Goal: Task Accomplishment & Management: Manage account settings

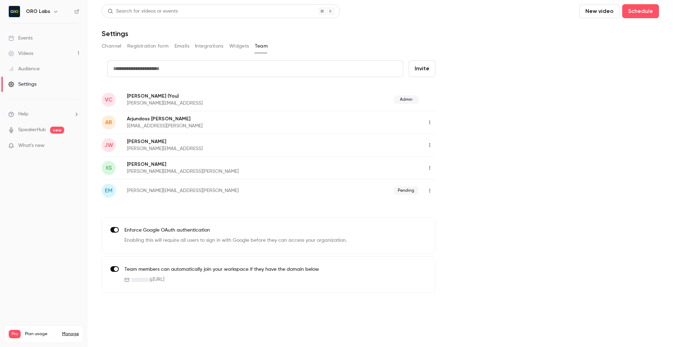
click at [24, 37] on div "Events" at bounding box center [20, 38] width 24 height 7
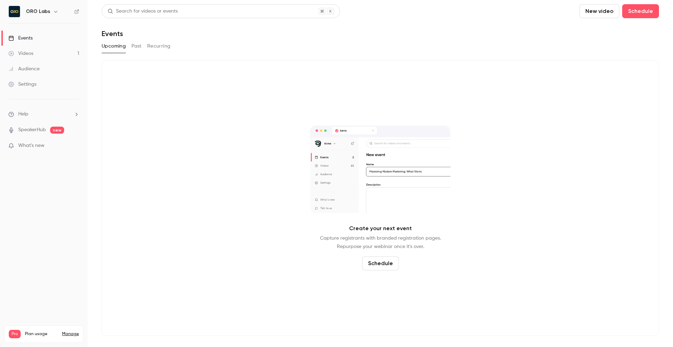
click at [64, 56] on link "Videos 1" at bounding box center [44, 53] width 88 height 15
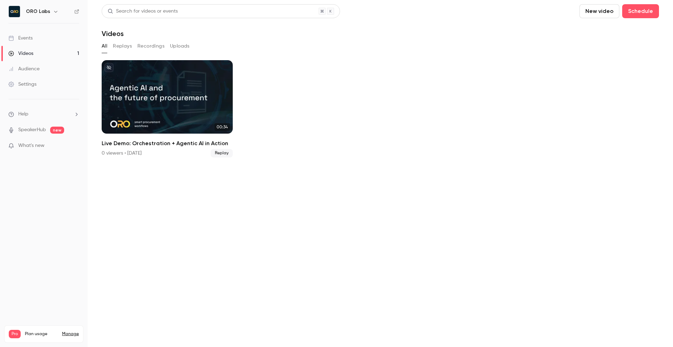
click at [26, 32] on link "Events" at bounding box center [44, 37] width 88 height 15
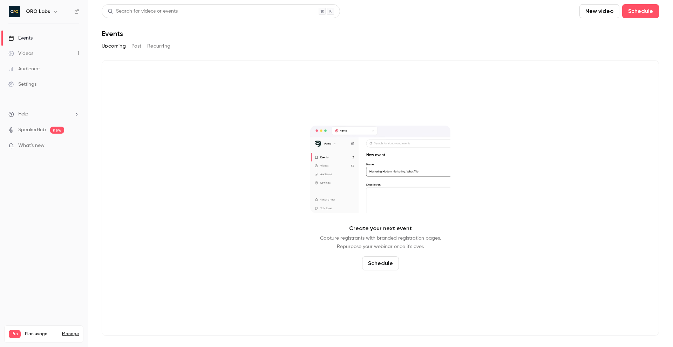
click at [140, 49] on button "Past" at bounding box center [136, 46] width 10 height 11
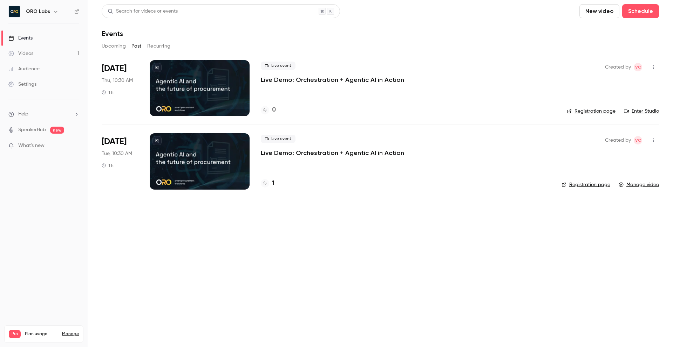
click at [219, 89] on div at bounding box center [200, 88] width 100 height 56
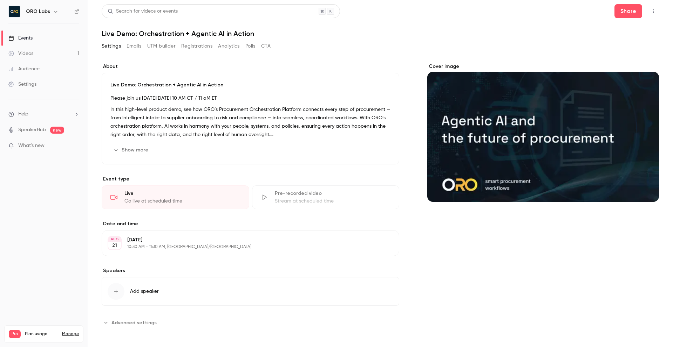
click at [180, 204] on div "Go live at scheduled time" at bounding box center [182, 201] width 116 height 7
click at [31, 40] on div "Events" at bounding box center [20, 38] width 24 height 7
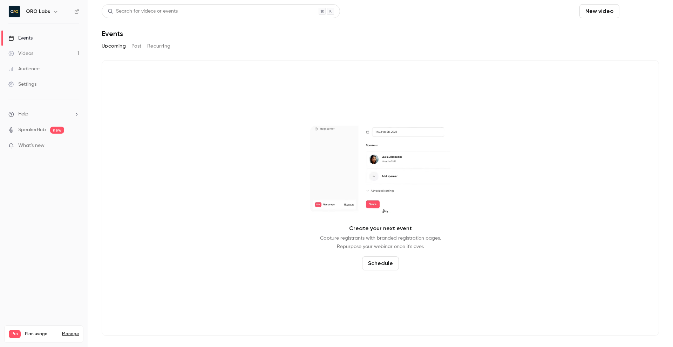
click at [639, 4] on button "Schedule" at bounding box center [640, 11] width 37 height 14
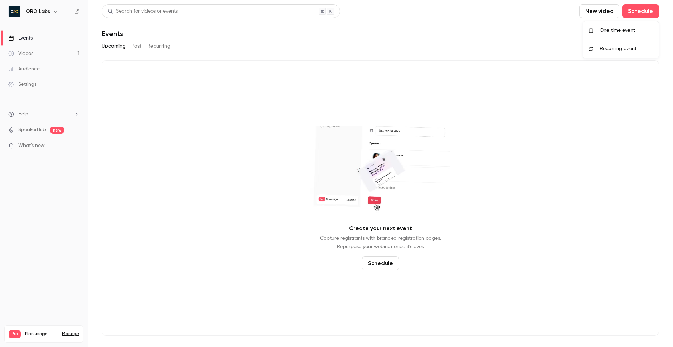
click at [619, 27] on div "One time event" at bounding box center [625, 30] width 53 height 7
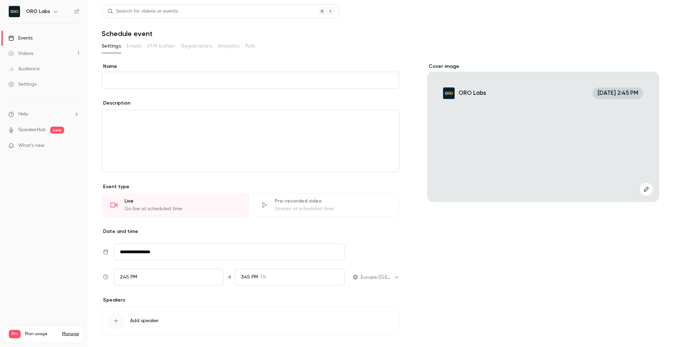
click at [33, 44] on link "Events" at bounding box center [44, 37] width 88 height 15
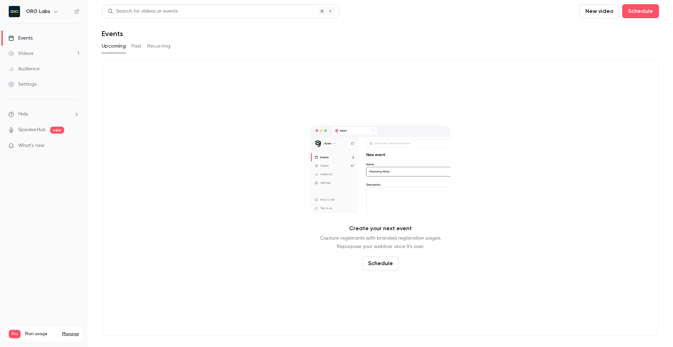
click at [129, 47] on div "Upcoming Past Recurring" at bounding box center [380, 46] width 557 height 11
click at [142, 46] on div "Upcoming Past Recurring" at bounding box center [380, 46] width 557 height 11
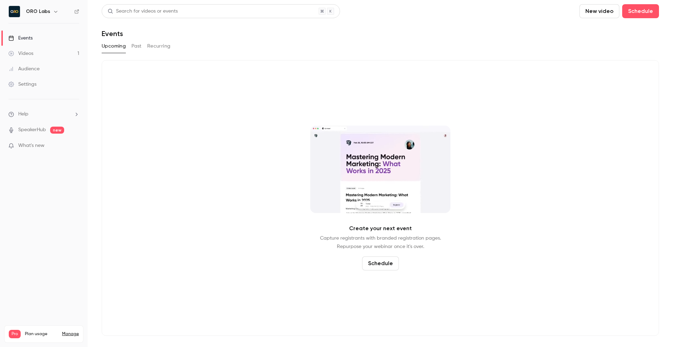
click at [138, 47] on button "Past" at bounding box center [136, 46] width 10 height 11
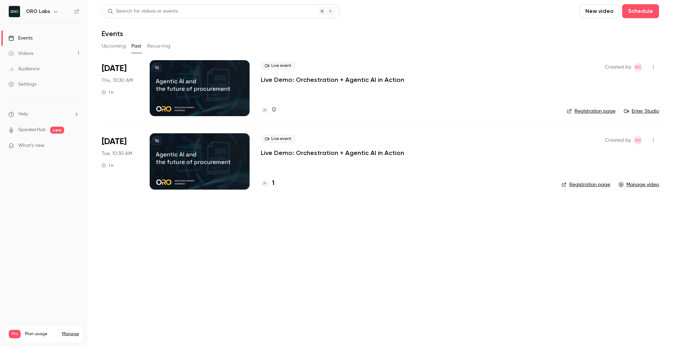
click at [653, 67] on icon "button" at bounding box center [653, 68] width 1 height 4
click at [611, 119] on div "Duplicate" at bounding box center [625, 121] width 53 height 7
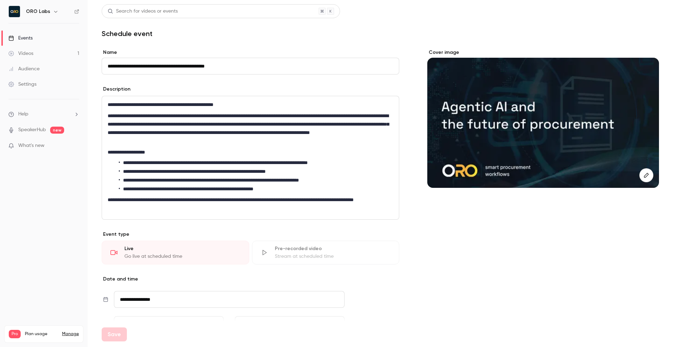
click at [198, 88] on div "Description" at bounding box center [250, 90] width 297 height 9
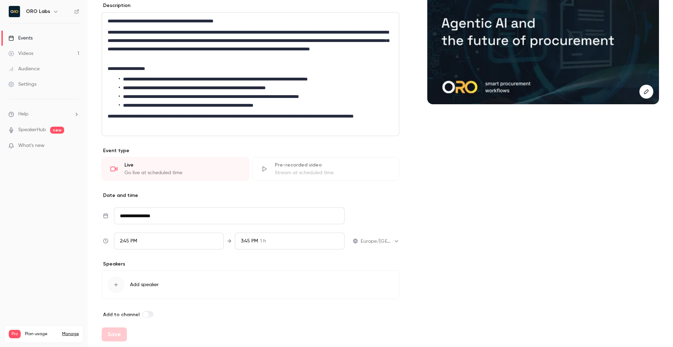
scroll to position [92, 0]
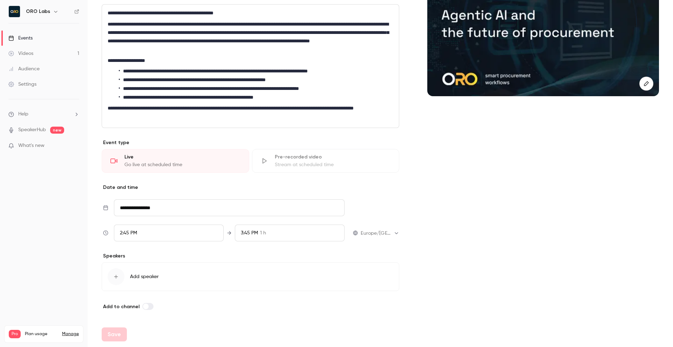
click at [123, 283] on button "Add speaker" at bounding box center [250, 277] width 297 height 29
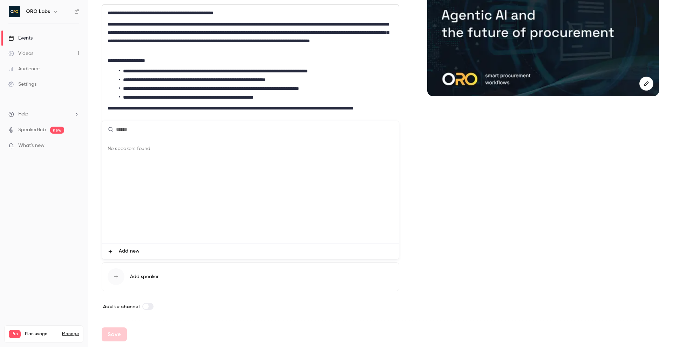
click at [121, 247] on li "Add new" at bounding box center [250, 252] width 297 height 16
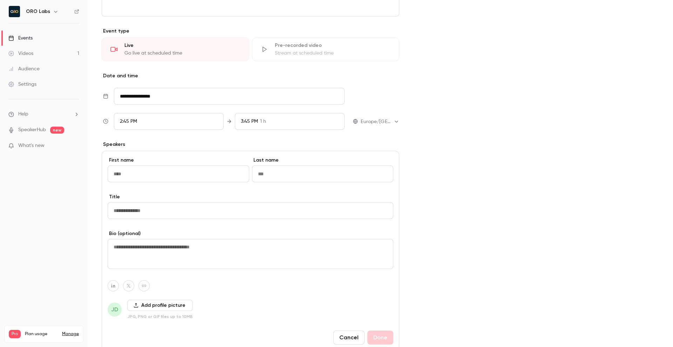
scroll to position [263, 0]
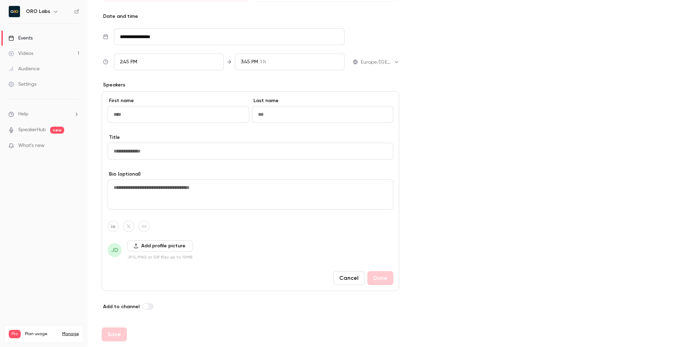
click at [436, 204] on div "Cover image" at bounding box center [543, 48] width 232 height 525
click at [347, 274] on button "Cancel" at bounding box center [348, 278] width 31 height 14
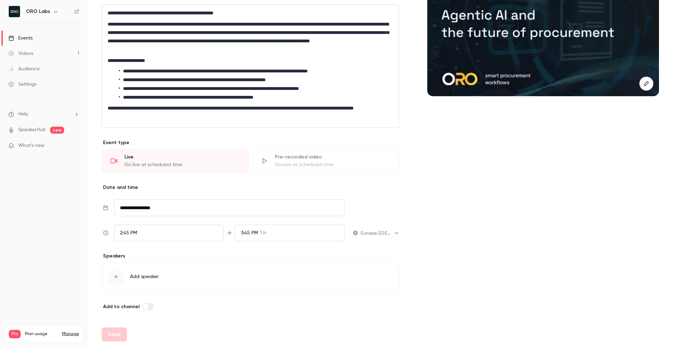
scroll to position [0, 0]
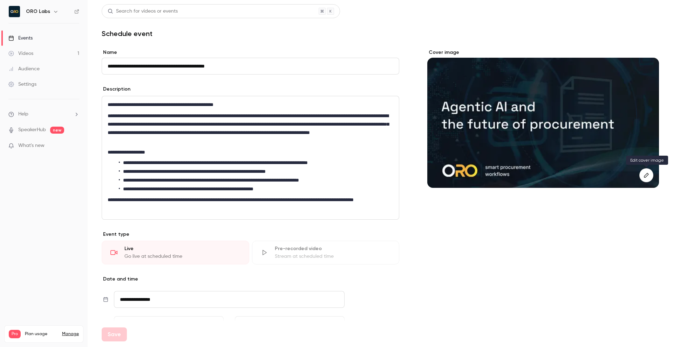
click at [648, 176] on icon "button" at bounding box center [646, 176] width 8 height 6
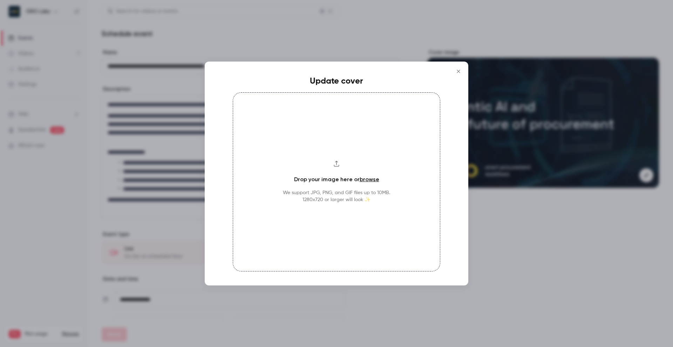
click at [458, 69] on icon "Close" at bounding box center [458, 72] width 8 height 6
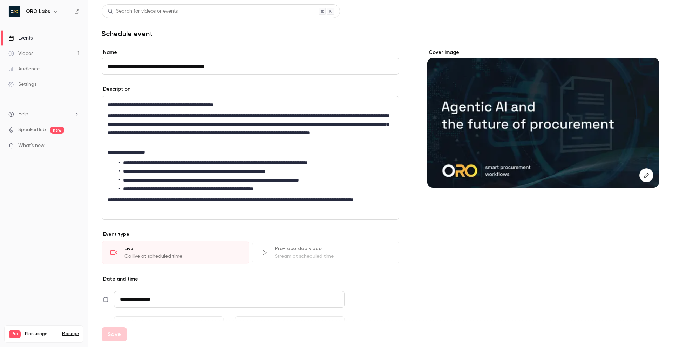
click at [199, 63] on input "**********" at bounding box center [250, 66] width 297 height 17
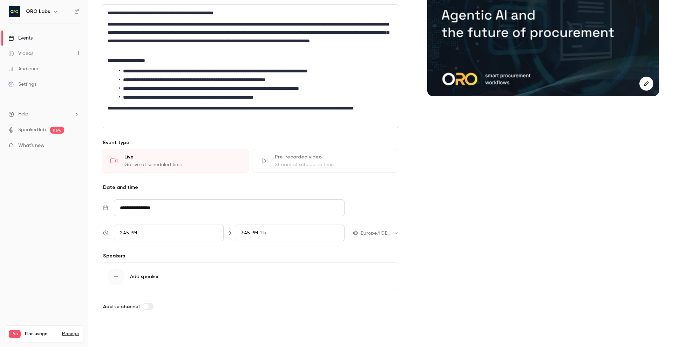
click at [112, 336] on button "Save" at bounding box center [114, 335] width 25 height 14
type input "**********"
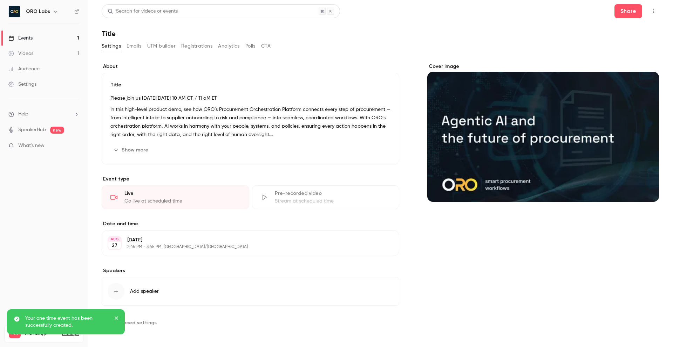
click at [651, 11] on icon "button" at bounding box center [653, 11] width 6 height 5
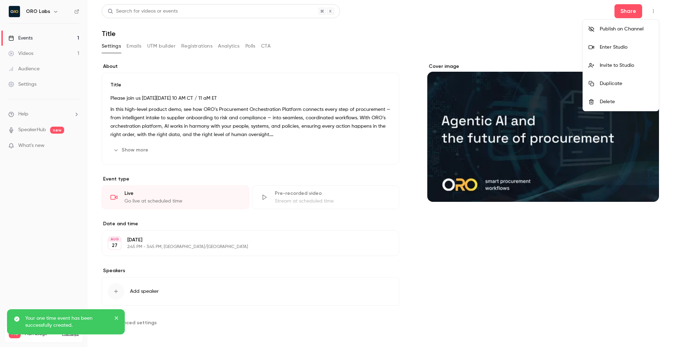
click at [604, 50] on div "Enter Studio" at bounding box center [625, 47] width 53 height 7
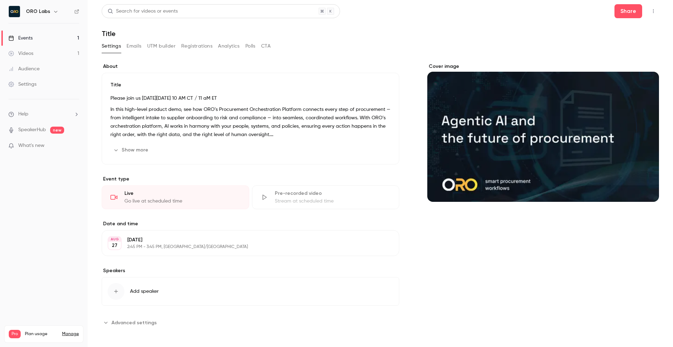
click at [349, 98] on p "Please join us [DATE][DATE] 10 AM CT / 11 aM ET" at bounding box center [250, 98] width 280 height 8
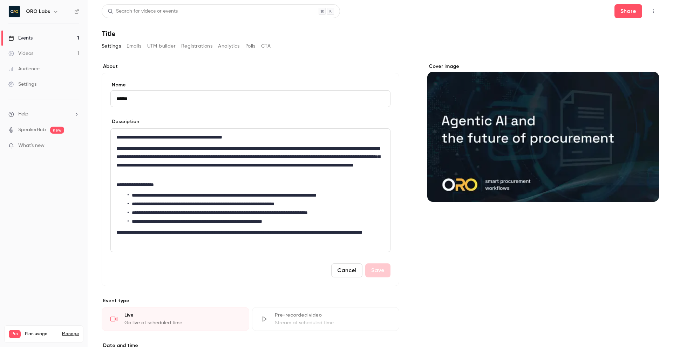
click at [156, 46] on button "UTM builder" at bounding box center [161, 46] width 28 height 11
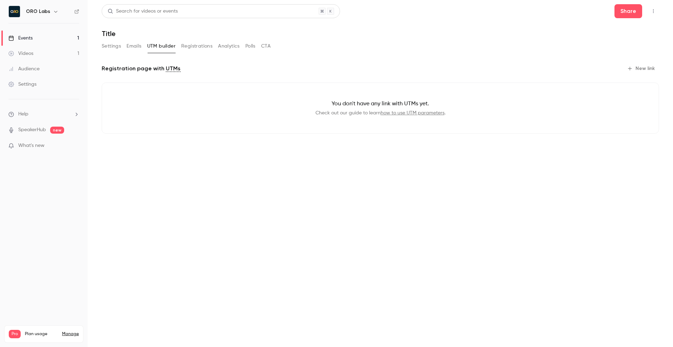
click at [206, 45] on button "Registrations" at bounding box center [196, 46] width 31 height 11
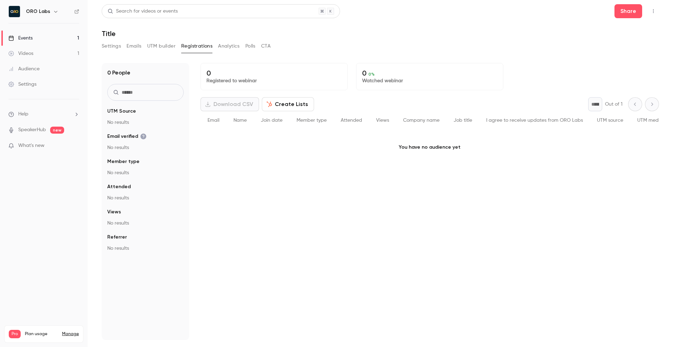
click at [575, 59] on div "0 People UTM Source No results Email verified No results Member type No results…" at bounding box center [380, 198] width 557 height 286
click at [635, 9] on button "Share" at bounding box center [628, 11] width 28 height 14
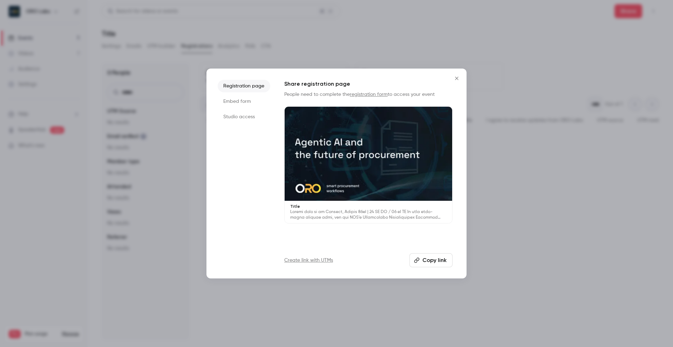
click at [426, 259] on button "Copy link" at bounding box center [430, 261] width 43 height 14
click at [361, 139] on div at bounding box center [367, 154] width 167 height 94
click at [451, 78] on button "Close" at bounding box center [456, 78] width 14 height 14
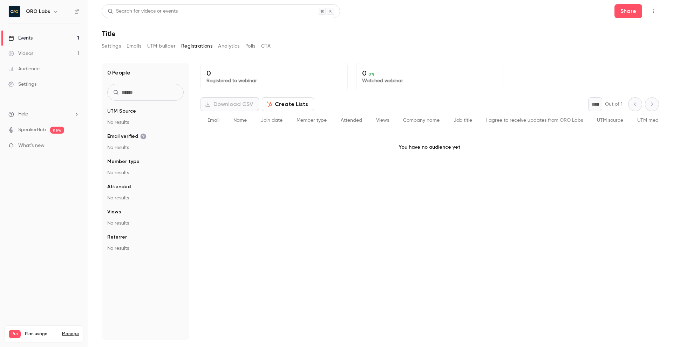
click at [128, 44] on button "Emails" at bounding box center [133, 46] width 15 height 11
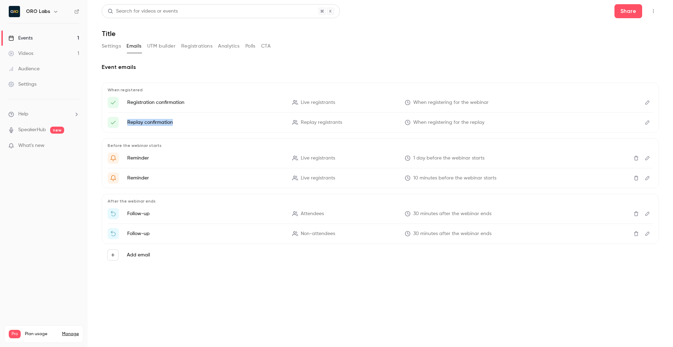
drag, startPoint x: 179, startPoint y: 124, endPoint x: 113, endPoint y: 120, distance: 66.0
click at [113, 120] on li "Replay confirmation Replay registrants When registering for the replay" at bounding box center [380, 122] width 545 height 11
click at [176, 129] on div "When registered Registration confirmation Live registrants When registering for…" at bounding box center [380, 108] width 557 height 50
drag, startPoint x: 126, startPoint y: 123, endPoint x: 517, endPoint y: 123, distance: 390.9
click at [517, 123] on li "Replay confirmation Replay registrants When registering for the replay" at bounding box center [380, 122] width 545 height 11
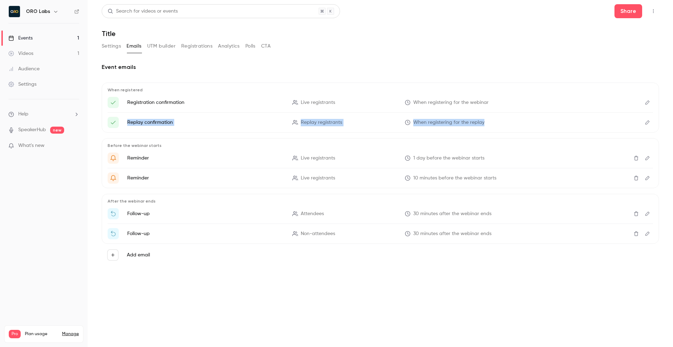
click at [500, 123] on p "When registering for the replay" at bounding box center [483, 122] width 157 height 7
click at [651, 124] on button "Edit" at bounding box center [646, 122] width 11 height 11
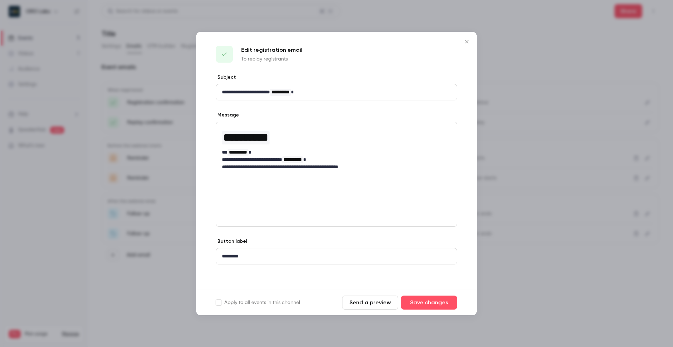
click at [463, 38] on button "Close" at bounding box center [467, 42] width 14 height 14
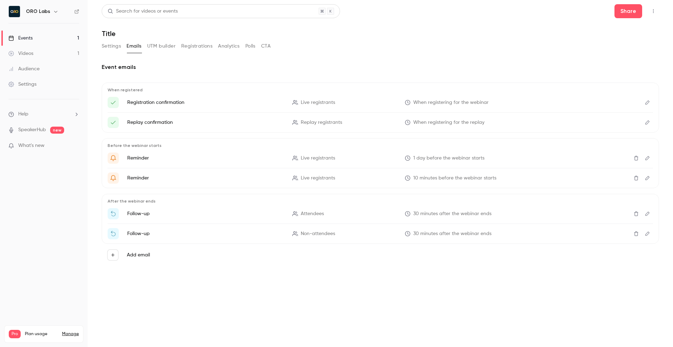
click at [107, 47] on button "Settings" at bounding box center [111, 46] width 19 height 11
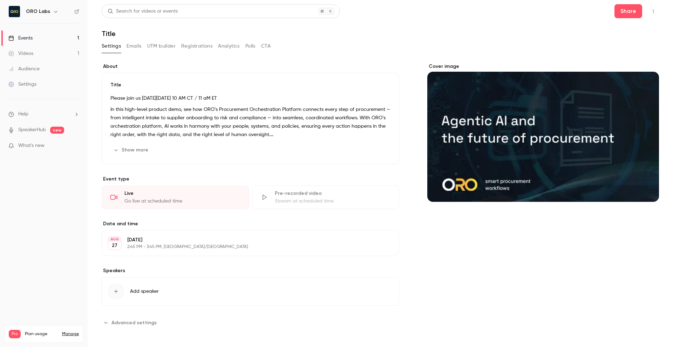
click at [192, 46] on button "Registrations" at bounding box center [196, 46] width 31 height 11
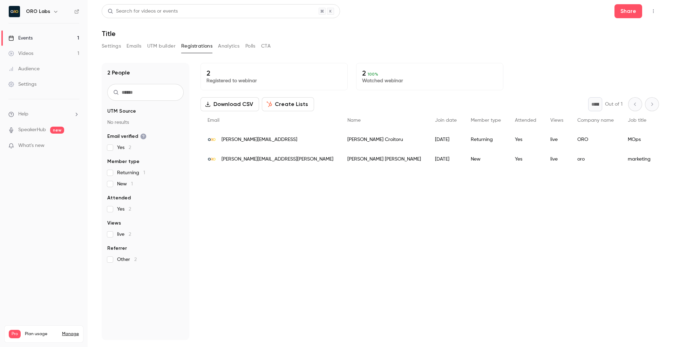
click at [645, 8] on div "Share" at bounding box center [636, 11] width 44 height 14
click at [631, 11] on button "Share" at bounding box center [628, 11] width 28 height 14
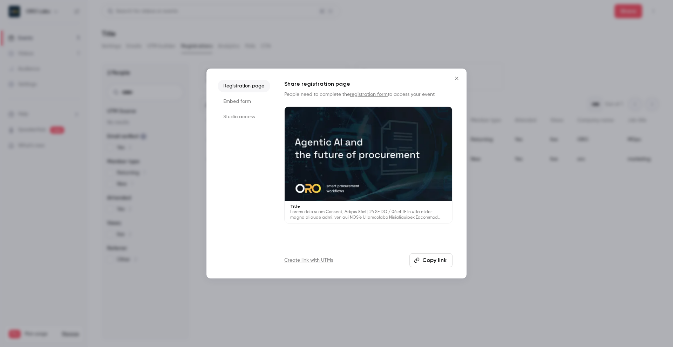
click at [241, 98] on li "Embed form" at bounding box center [244, 101] width 53 height 13
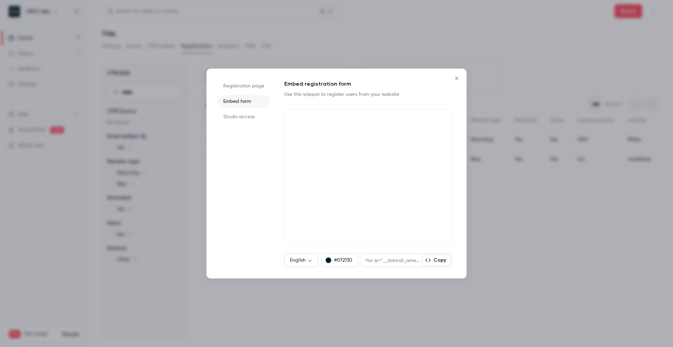
click at [241, 122] on li "Studio access" at bounding box center [244, 117] width 53 height 13
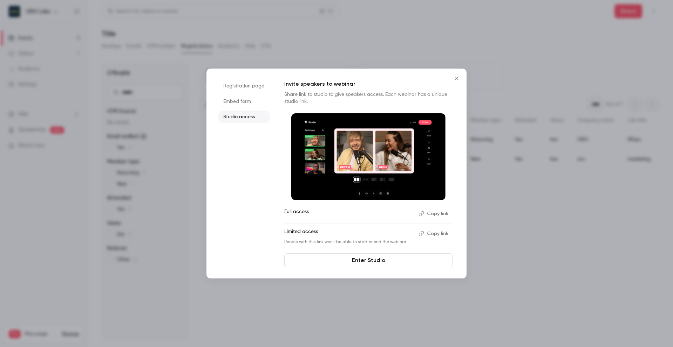
click at [454, 78] on icon "Close" at bounding box center [456, 79] width 8 height 6
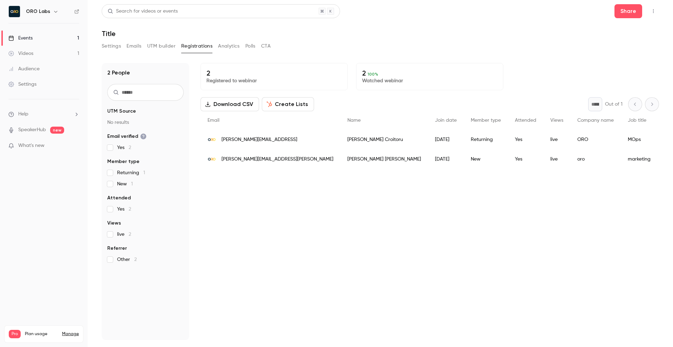
click at [342, 243] on div "2 Registered to webinar 2 100 % Watched webinar Download CSV Create Lists * Out…" at bounding box center [429, 201] width 458 height 277
click at [46, 52] on link "Videos 1" at bounding box center [44, 53] width 88 height 15
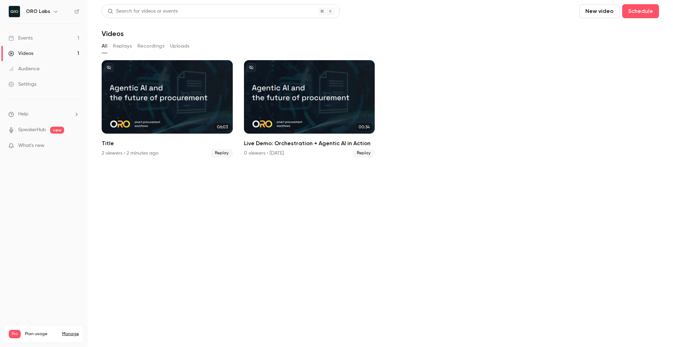
click at [173, 193] on section "Search for videos or events New video Schedule Videos All Replays Recordings Up…" at bounding box center [380, 173] width 557 height 339
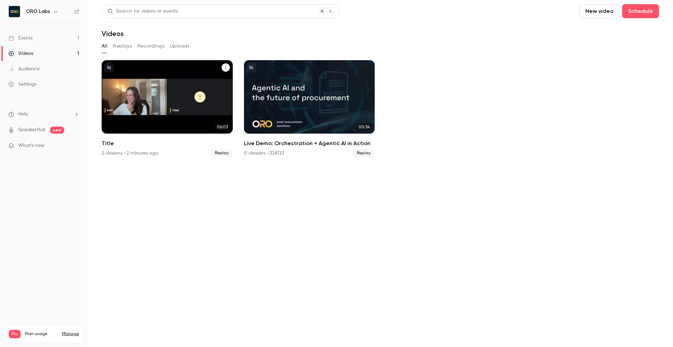
click at [228, 64] on button "Title" at bounding box center [225, 67] width 8 height 8
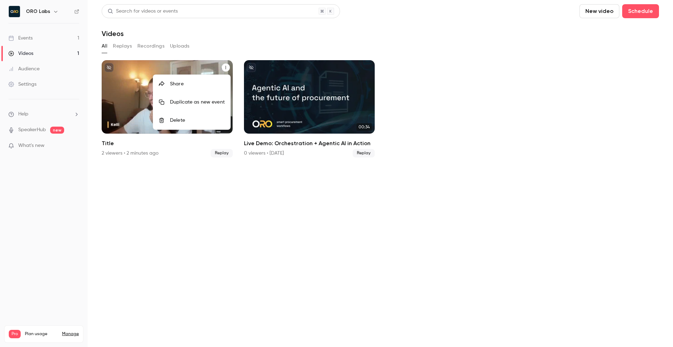
click at [176, 86] on div "Share" at bounding box center [197, 84] width 55 height 7
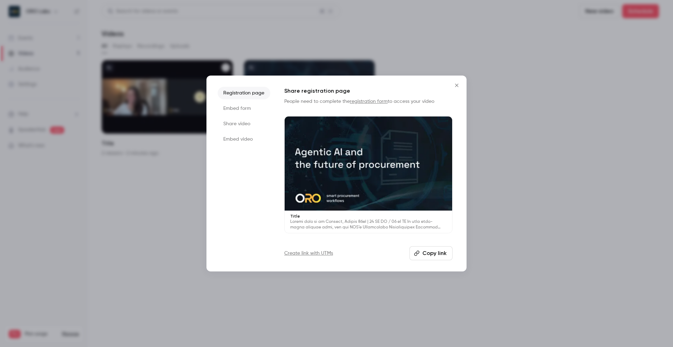
click at [458, 85] on icon "Close" at bounding box center [456, 86] width 8 height 6
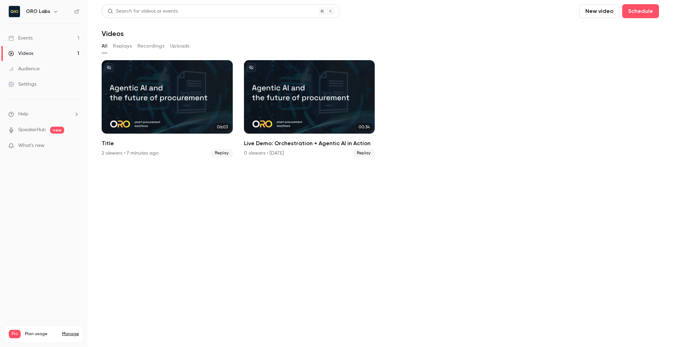
click at [28, 36] on div "Events" at bounding box center [20, 38] width 24 height 7
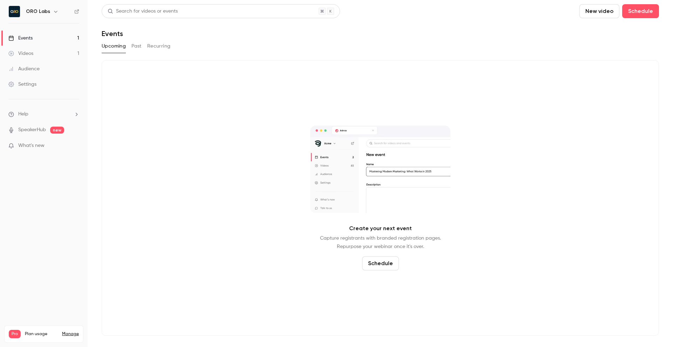
click at [138, 46] on button "Past" at bounding box center [136, 46] width 10 height 11
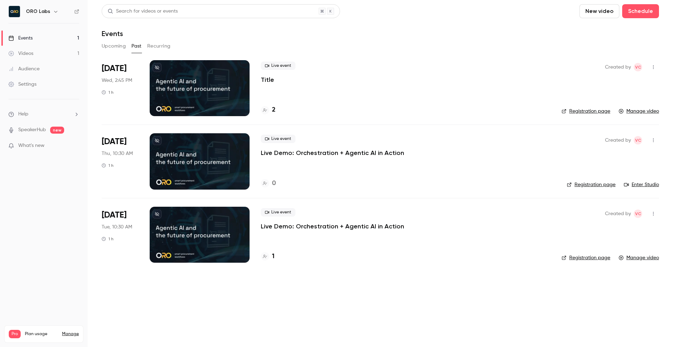
click at [208, 90] on div at bounding box center [200, 88] width 100 height 56
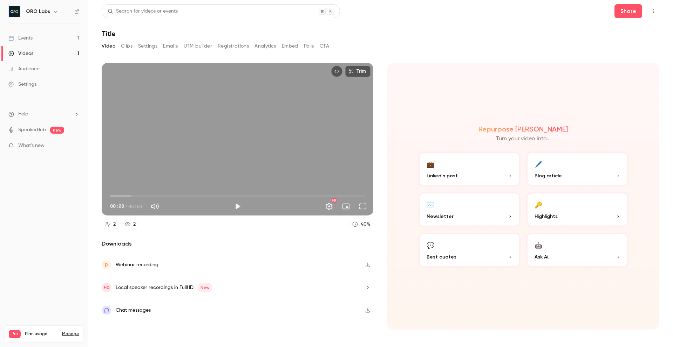
click at [170, 46] on button "Emails" at bounding box center [170, 46] width 15 height 11
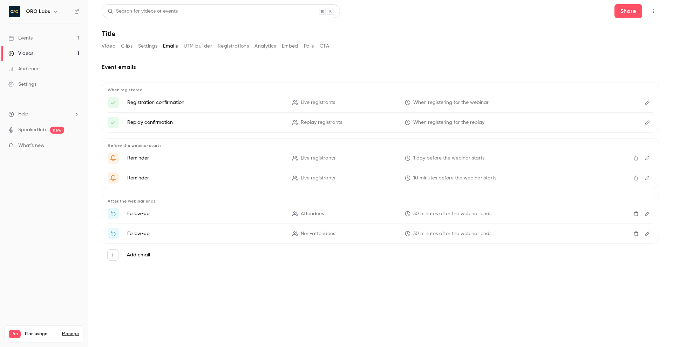
click at [647, 102] on icon "Edit" at bounding box center [647, 102] width 6 height 5
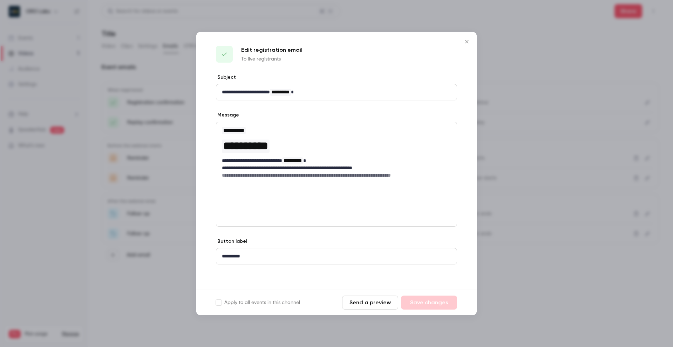
click at [436, 170] on p "**********" at bounding box center [336, 168] width 229 height 7
click at [371, 299] on button "Send a preview" at bounding box center [370, 303] width 56 height 14
click at [469, 45] on button "Close" at bounding box center [467, 42] width 14 height 14
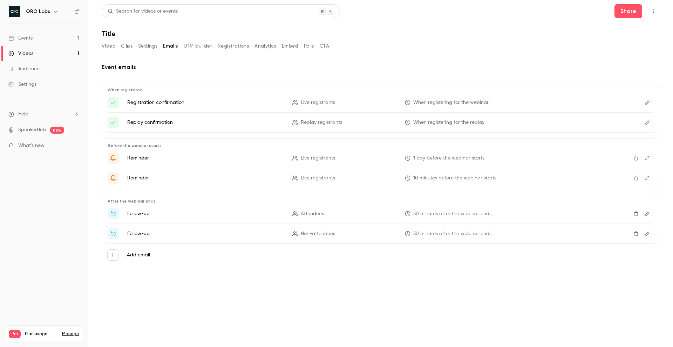
click at [21, 81] on div "Settings" at bounding box center [22, 84] width 28 height 7
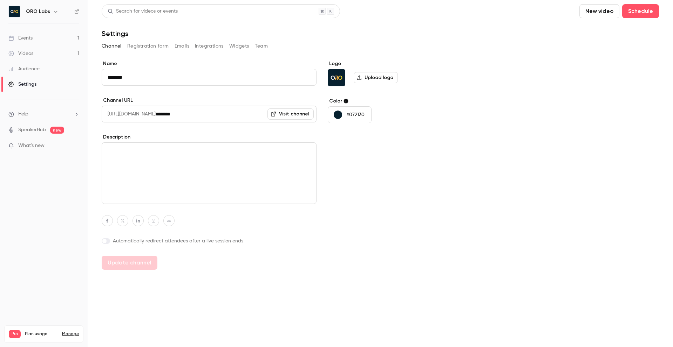
click at [144, 49] on button "Registration form" at bounding box center [148, 46] width 42 height 11
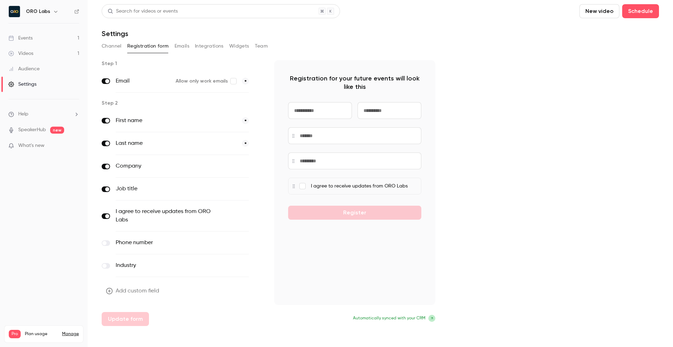
click at [220, 47] on button "Integrations" at bounding box center [209, 46] width 29 height 11
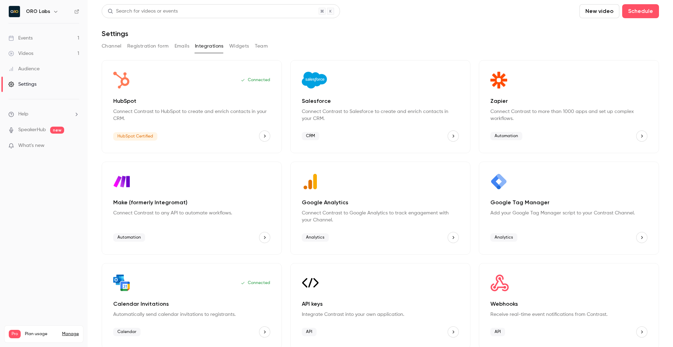
click at [238, 42] on button "Widgets" at bounding box center [239, 46] width 20 height 11
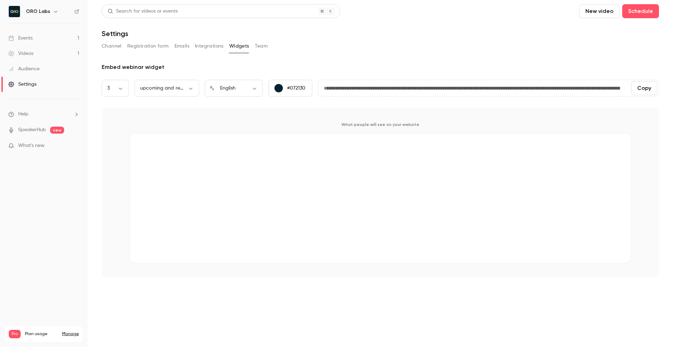
click at [264, 48] on button "Team" at bounding box center [261, 46] width 13 height 11
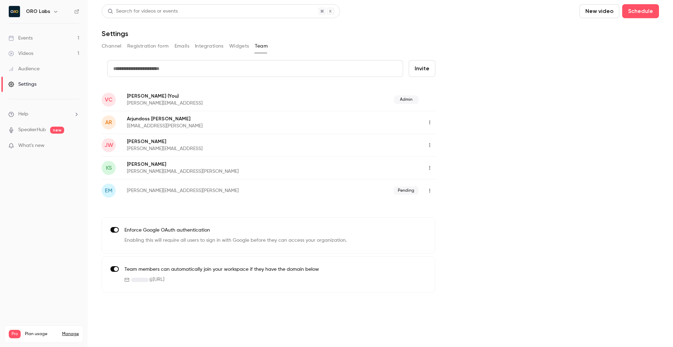
click at [30, 39] on div "Events" at bounding box center [20, 38] width 24 height 7
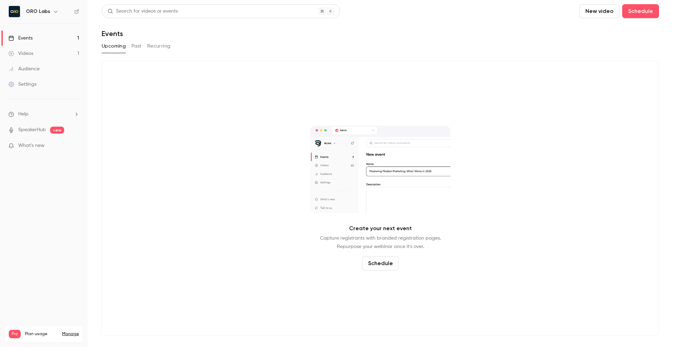
click at [28, 83] on div "Settings" at bounding box center [22, 84] width 28 height 7
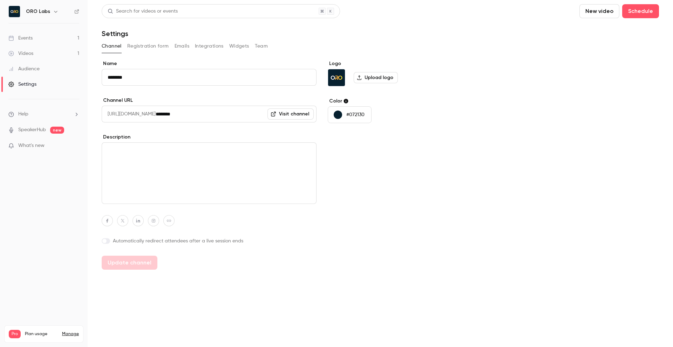
click at [39, 37] on link "Events 1" at bounding box center [44, 37] width 88 height 15
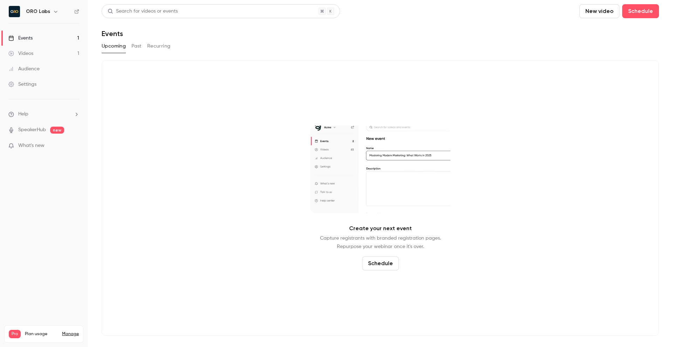
click at [135, 51] on button "Past" at bounding box center [136, 46] width 10 height 11
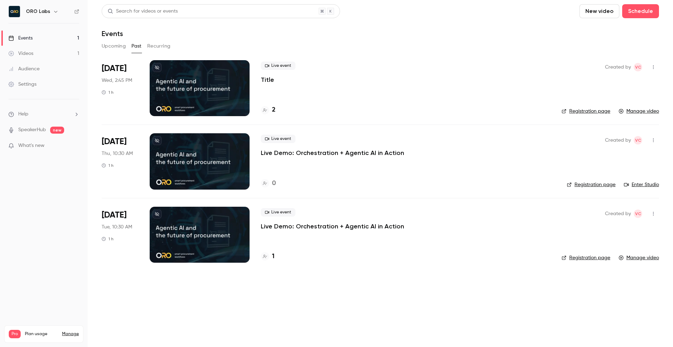
click at [194, 98] on div at bounding box center [200, 88] width 100 height 56
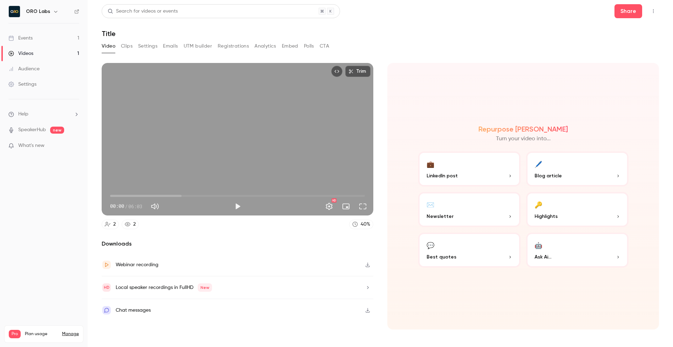
click at [233, 45] on button "Registrations" at bounding box center [233, 46] width 31 height 11
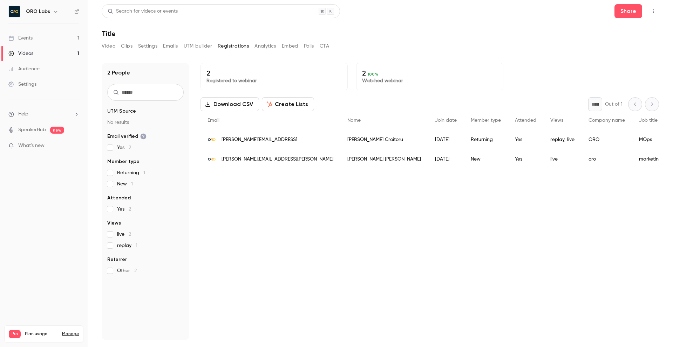
click at [176, 47] on button "Emails" at bounding box center [170, 46] width 15 height 11
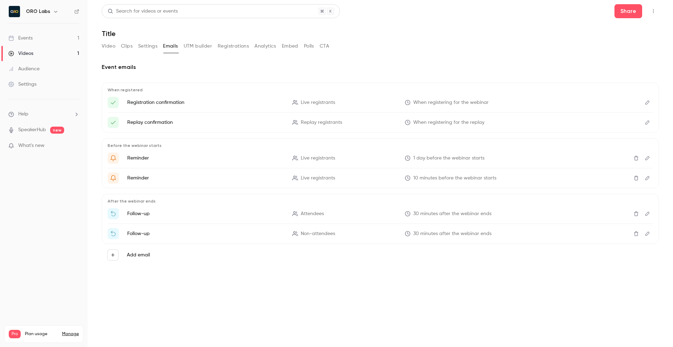
click at [194, 47] on button "UTM builder" at bounding box center [198, 46] width 28 height 11
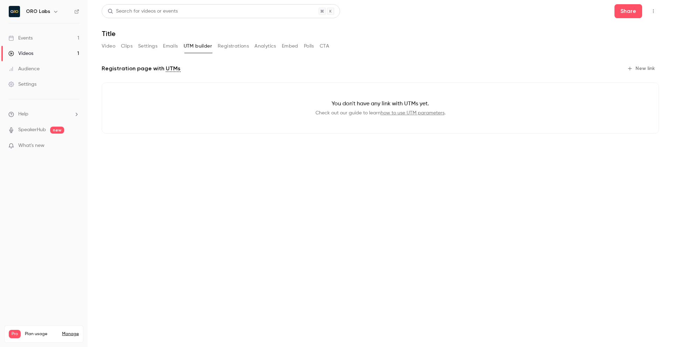
click at [240, 42] on button "Registrations" at bounding box center [233, 46] width 31 height 11
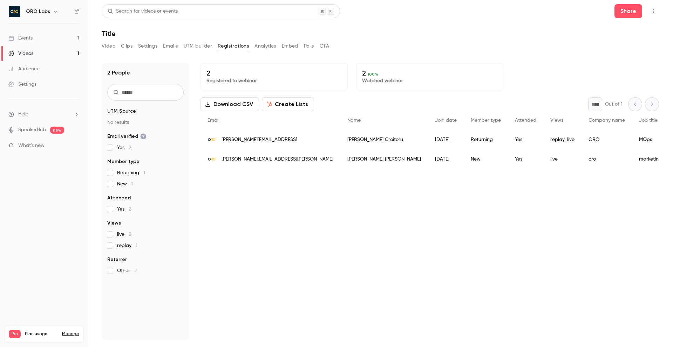
click at [261, 45] on button "Analytics" at bounding box center [265, 46] width 22 height 11
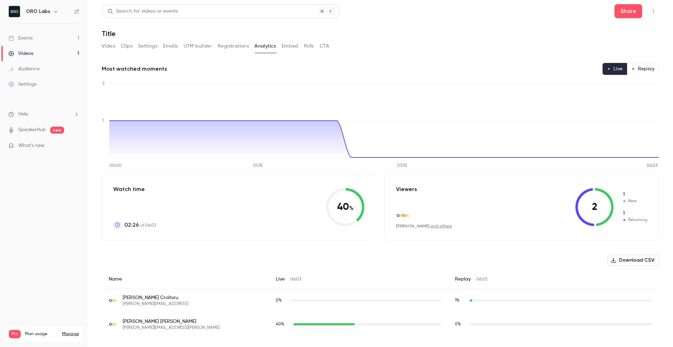
click at [129, 46] on button "Clips" at bounding box center [127, 46] width 12 height 11
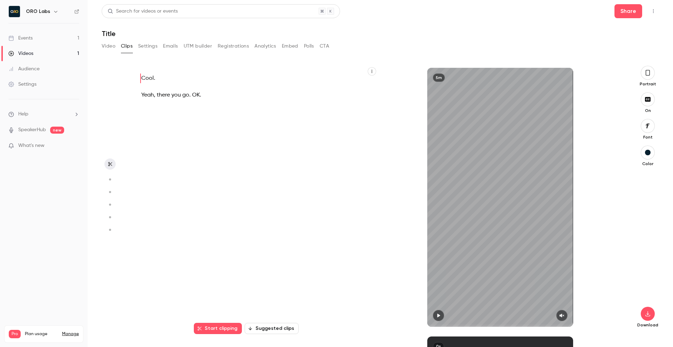
click at [269, 328] on button "Suggested clips" at bounding box center [271, 328] width 54 height 11
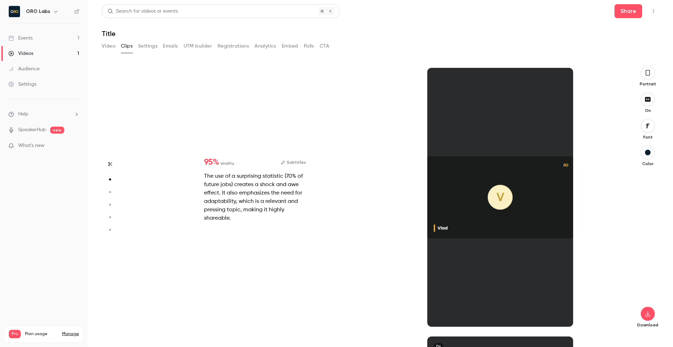
scroll to position [269, 0]
type input "*"
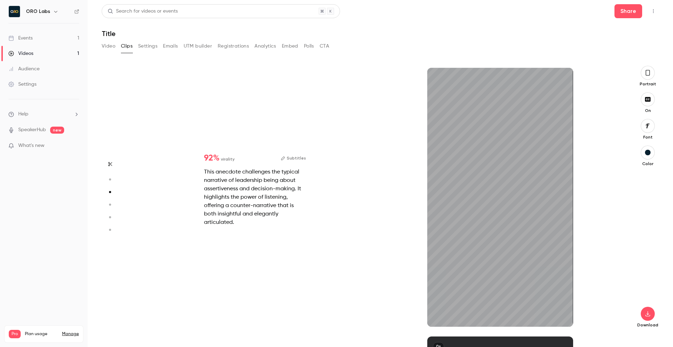
type input "*"
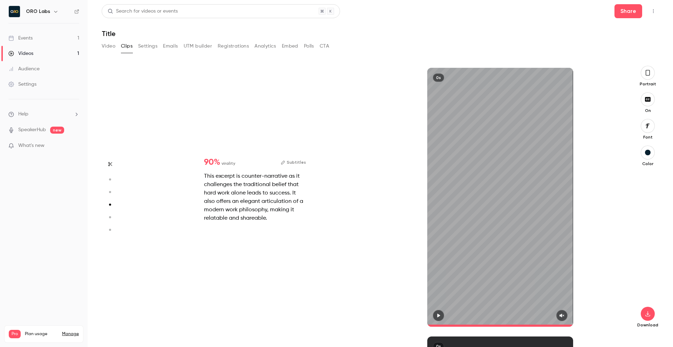
scroll to position [807, 0]
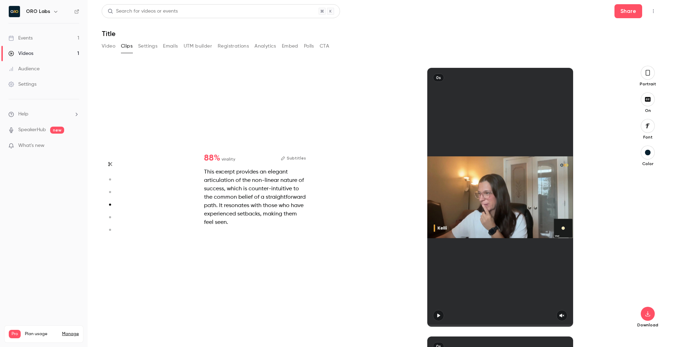
type input "*"
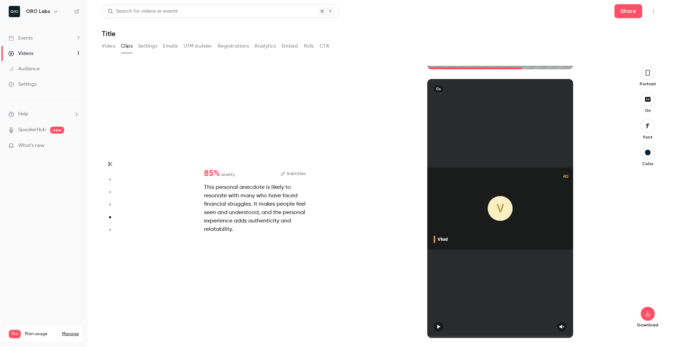
type input "*"
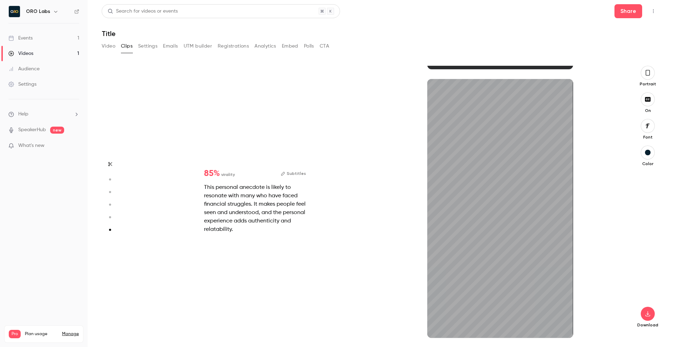
scroll to position [1334, 0]
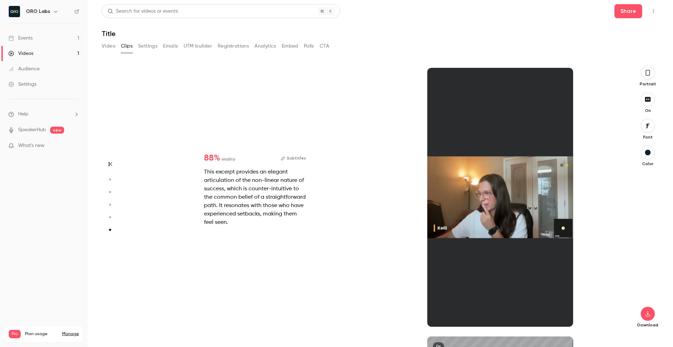
type input "*"
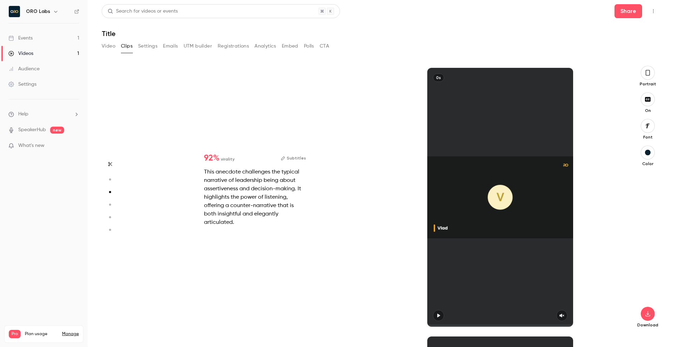
scroll to position [0, 0]
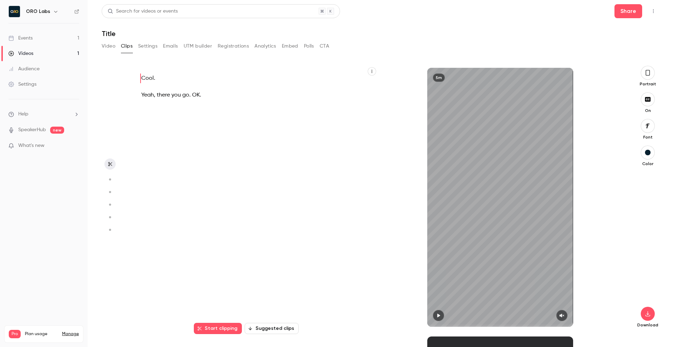
click at [290, 45] on button "Embed" at bounding box center [290, 46] width 16 height 11
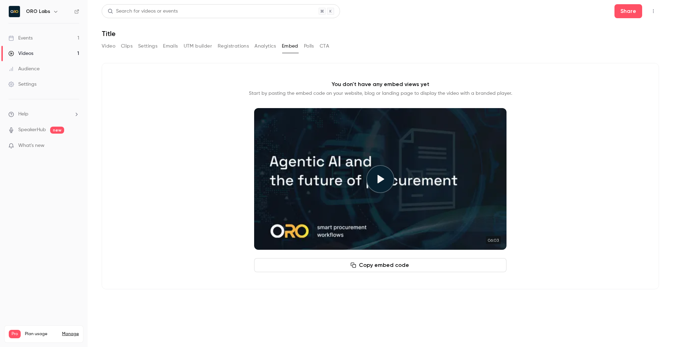
click at [274, 46] on button "Analytics" at bounding box center [265, 46] width 22 height 11
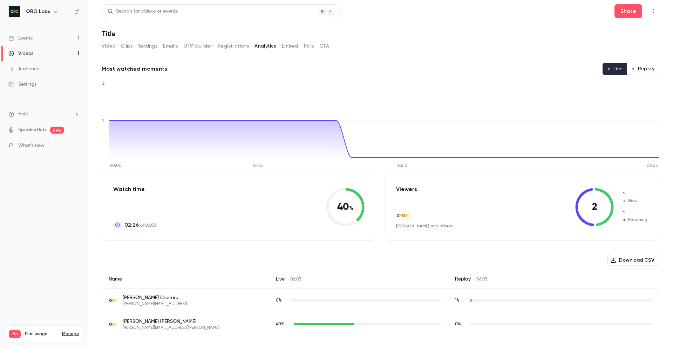
click at [288, 44] on button "Embed" at bounding box center [290, 46] width 16 height 11
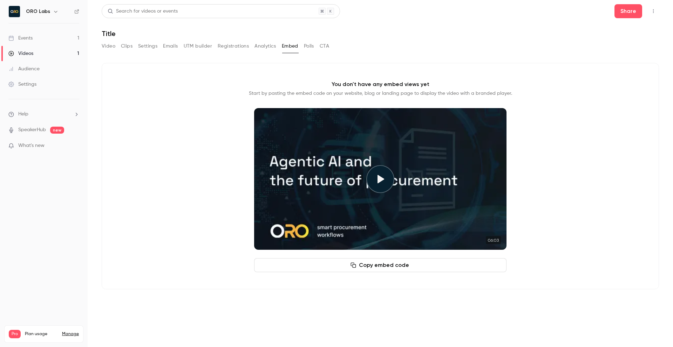
click at [242, 45] on button "Registrations" at bounding box center [233, 46] width 31 height 11
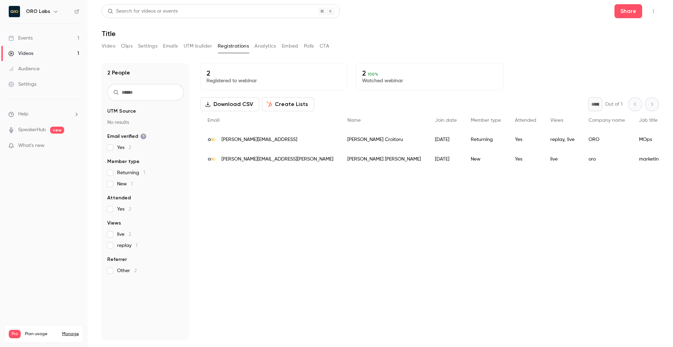
click at [201, 46] on button "UTM builder" at bounding box center [198, 46] width 28 height 11
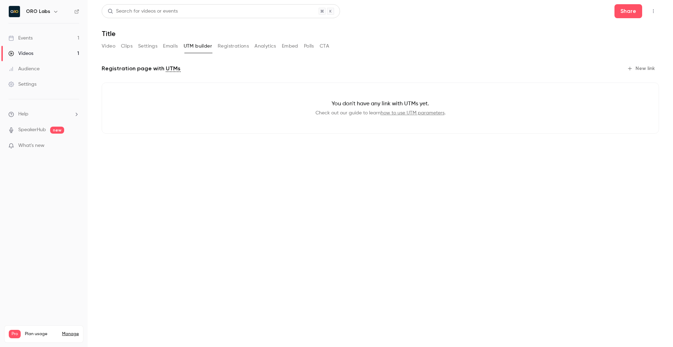
click at [147, 47] on button "Settings" at bounding box center [147, 46] width 19 height 11
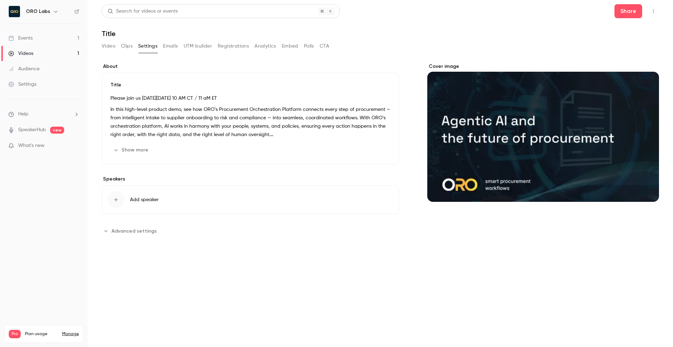
click at [169, 46] on button "Emails" at bounding box center [170, 46] width 15 height 11
